Goal: Find specific page/section: Find specific page/section

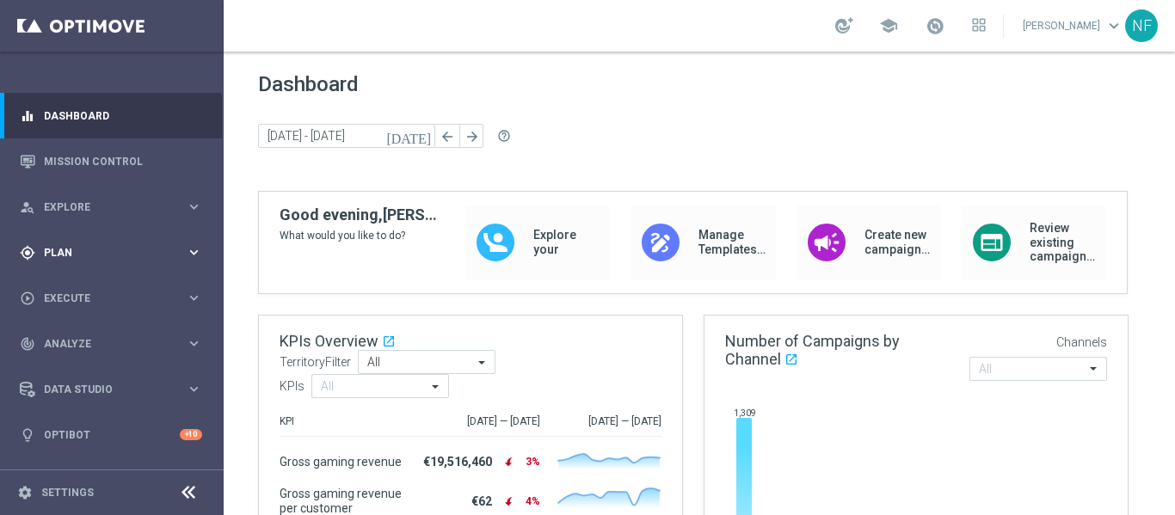
click at [50, 230] on div "gps_fixed Plan keyboard_arrow_right" at bounding box center [111, 253] width 222 height 46
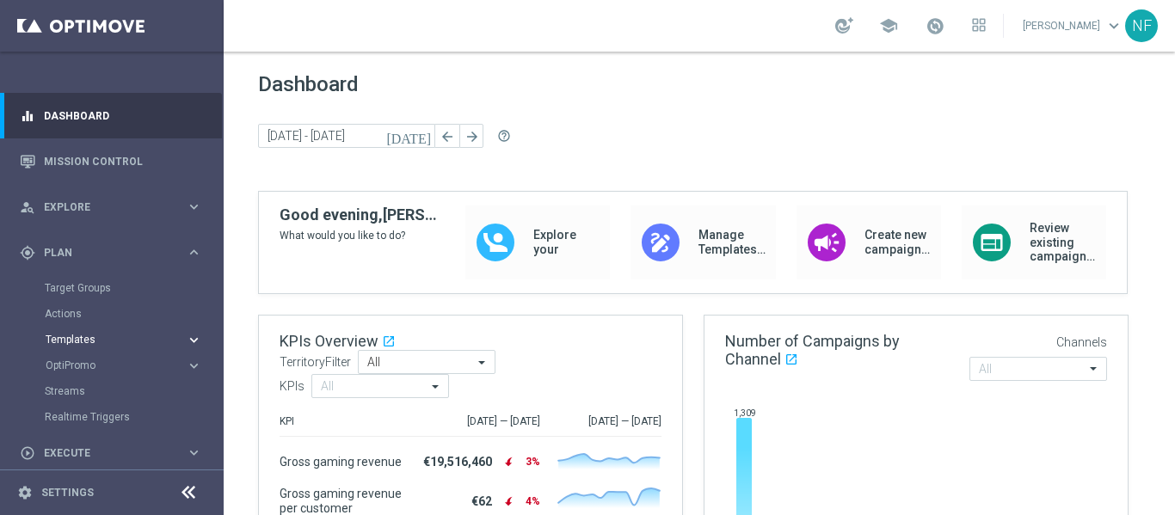
click at [106, 338] on span "Templates" at bounding box center [107, 339] width 123 height 10
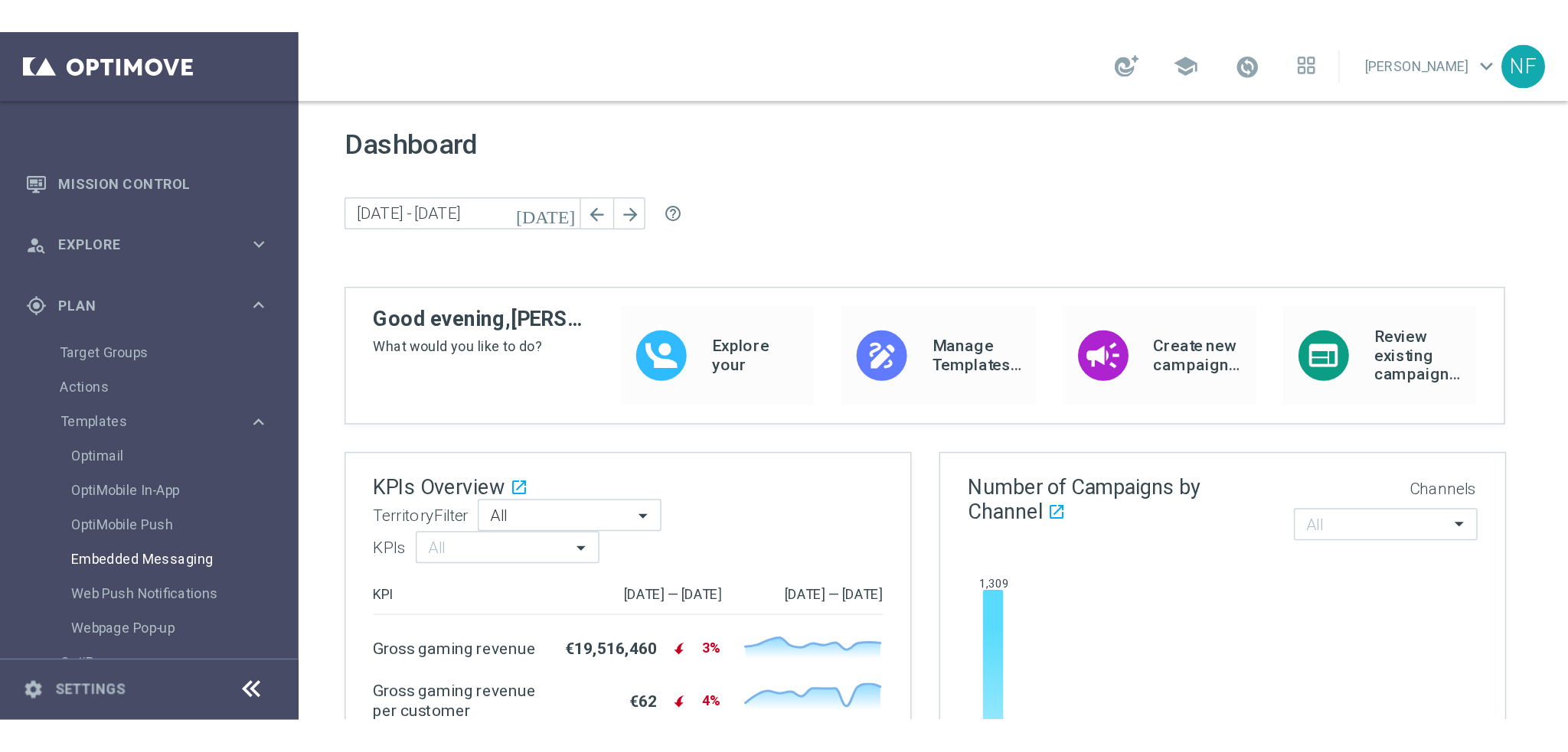
scroll to position [77, 0]
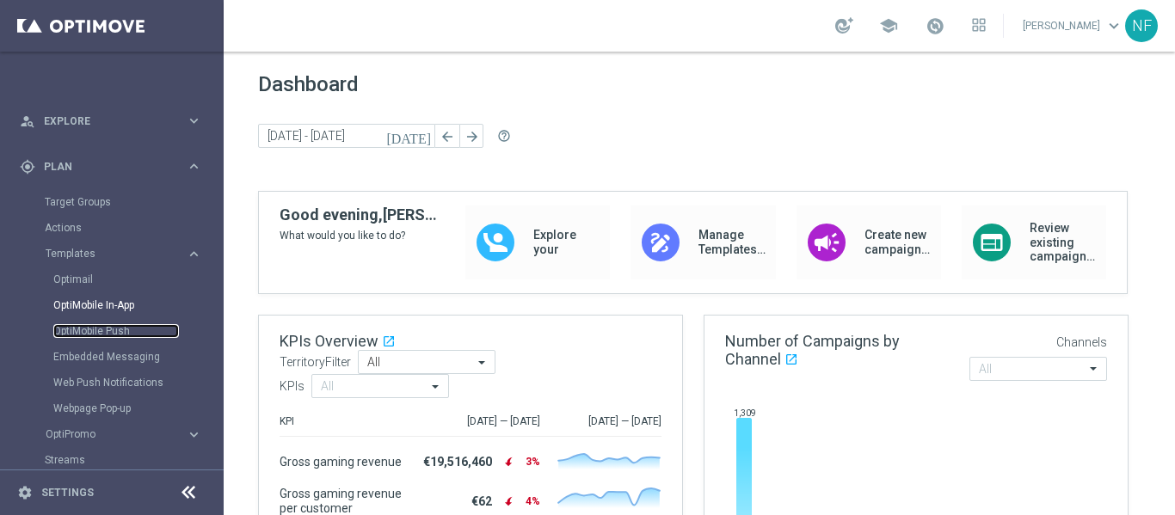
drag, startPoint x: 121, startPoint y: 331, endPoint x: 148, endPoint y: 303, distance: 38.9
click at [121, 331] on link "OptiMobile Push" at bounding box center [116, 331] width 126 height 14
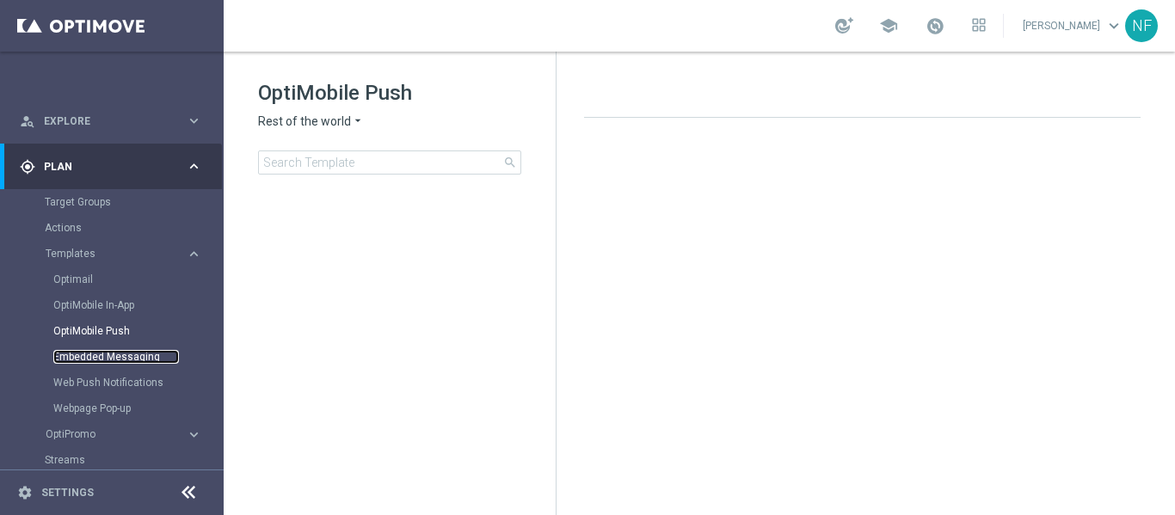
click at [101, 359] on link "Embedded Messaging" at bounding box center [116, 357] width 126 height 14
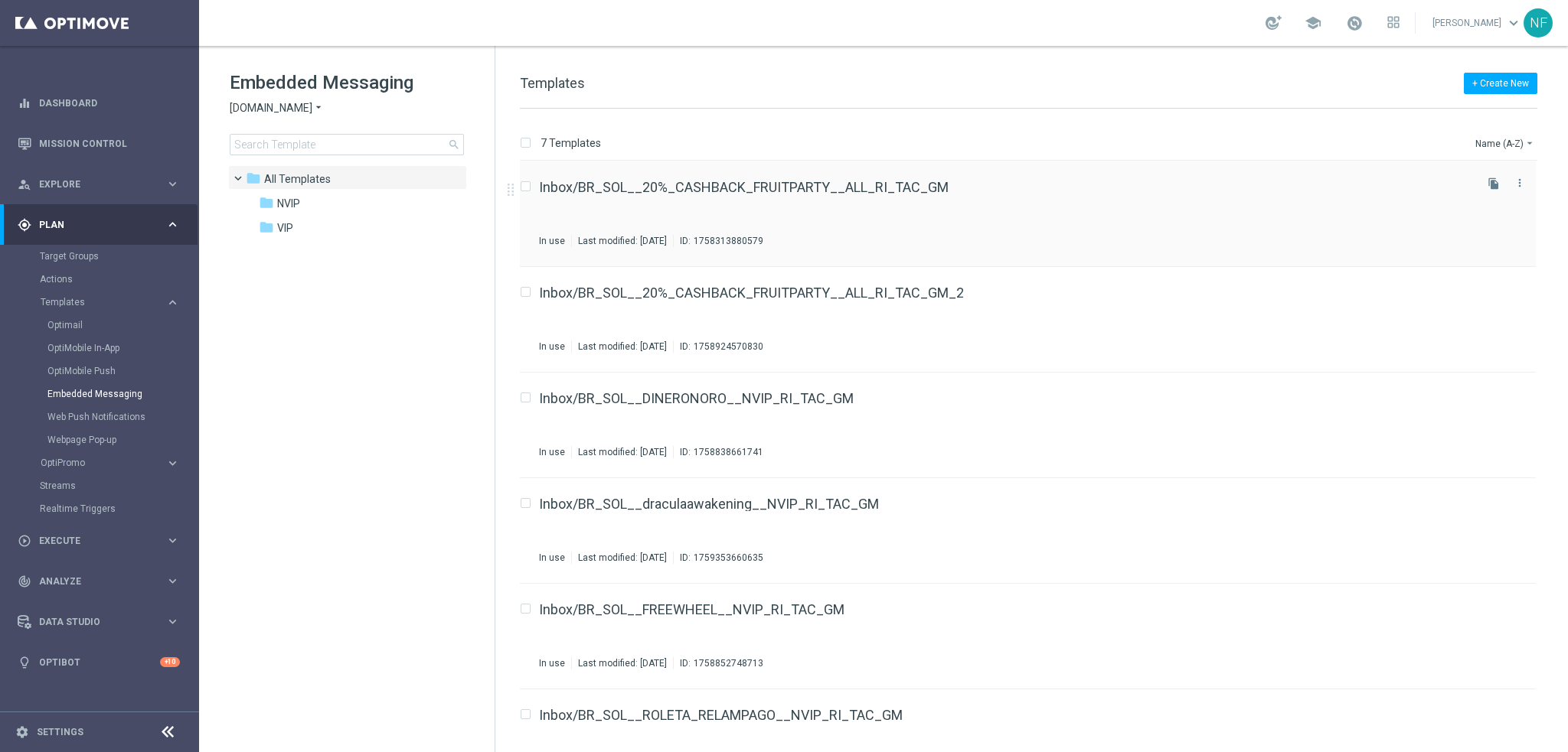
click at [625, 197] on div "Inbox/BR_SOL__20%_CASHBACK_FRUITPARTY__ALL_RI_TAC_GM In use Last modified: [DAT…" at bounding box center [1004, 214] width 932 height 67
